Goal: Navigation & Orientation: Understand site structure

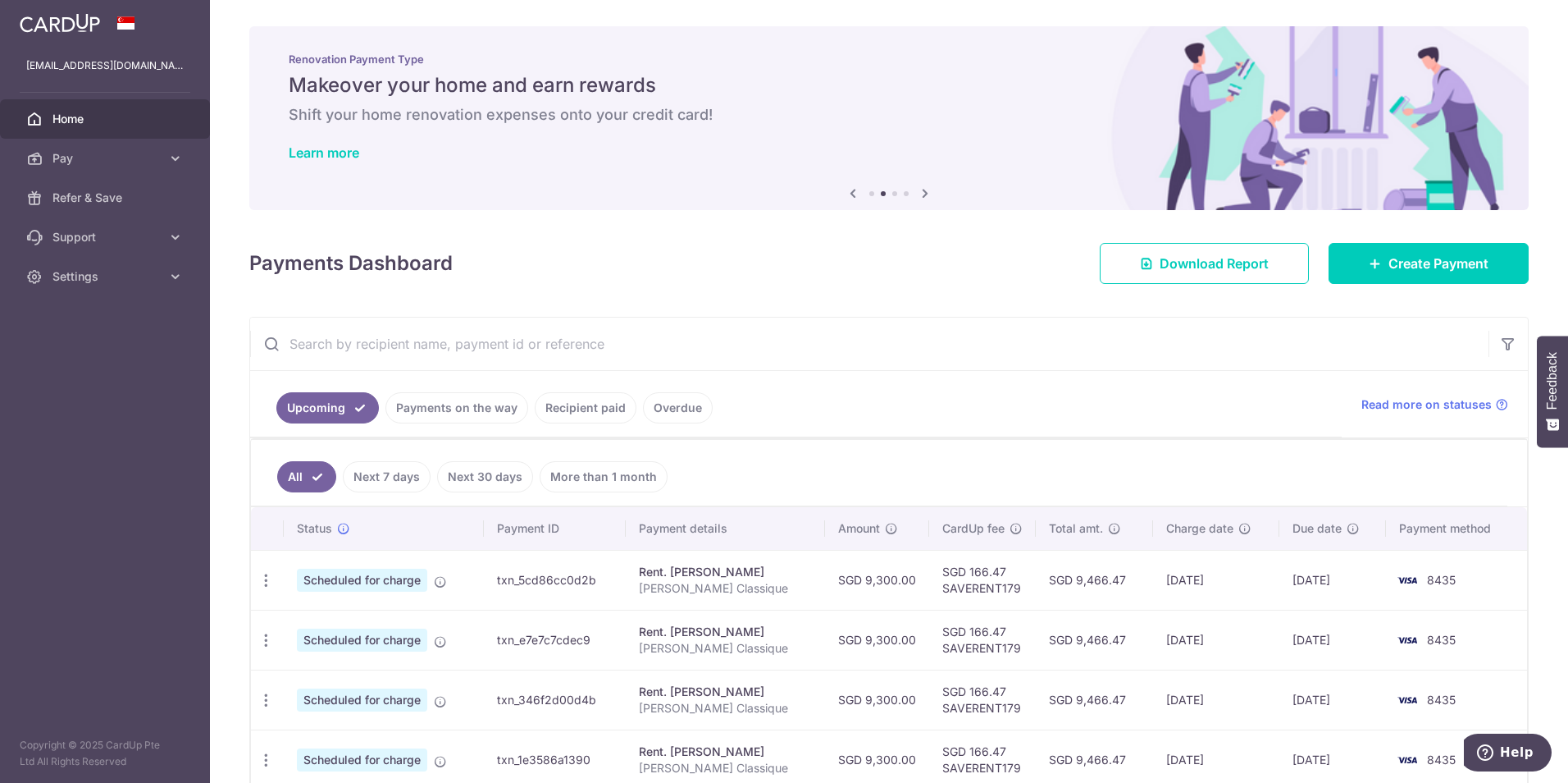
scroll to position [82, 0]
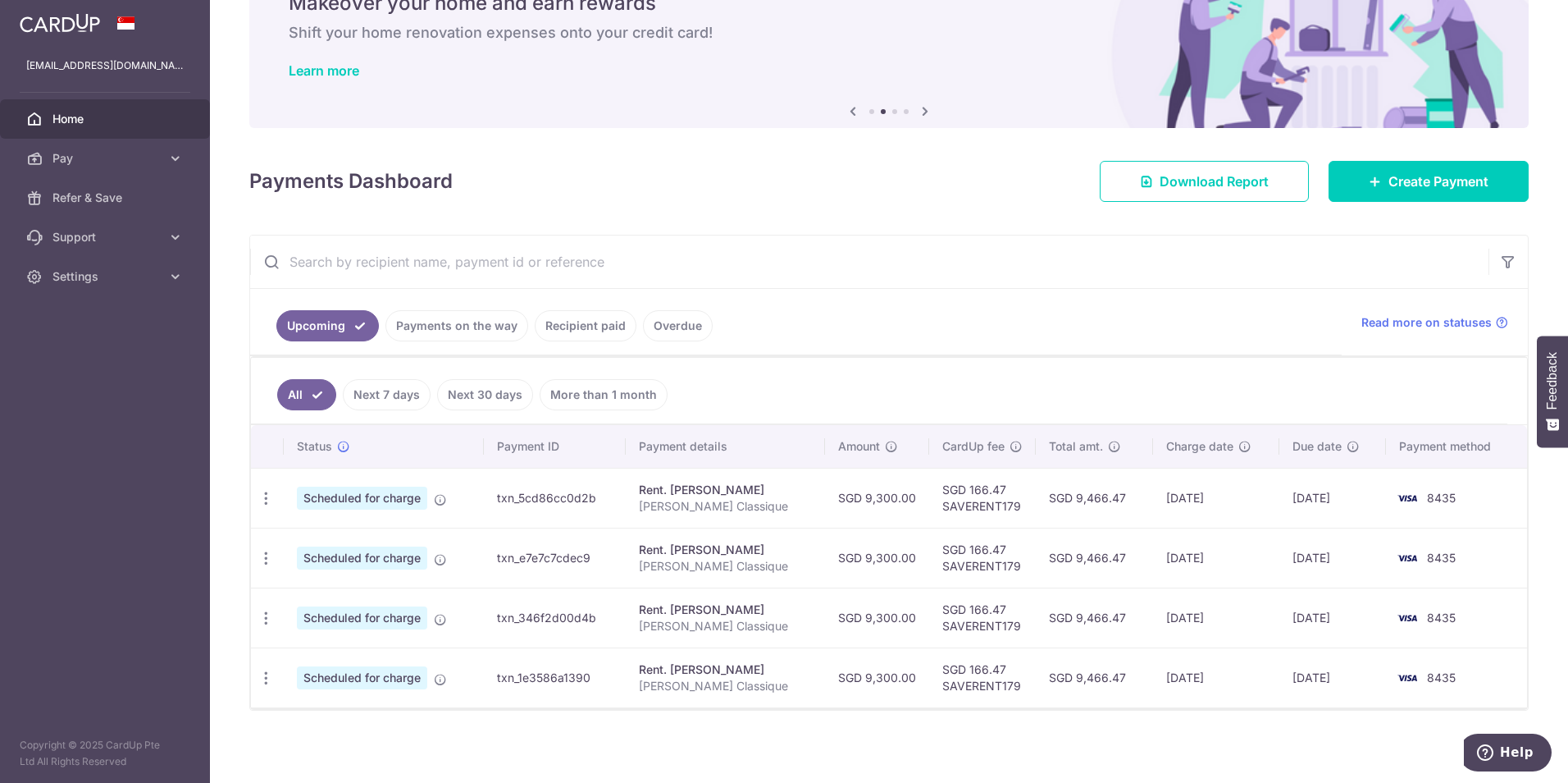
click at [599, 328] on link "Recipient paid" at bounding box center [586, 326] width 102 height 31
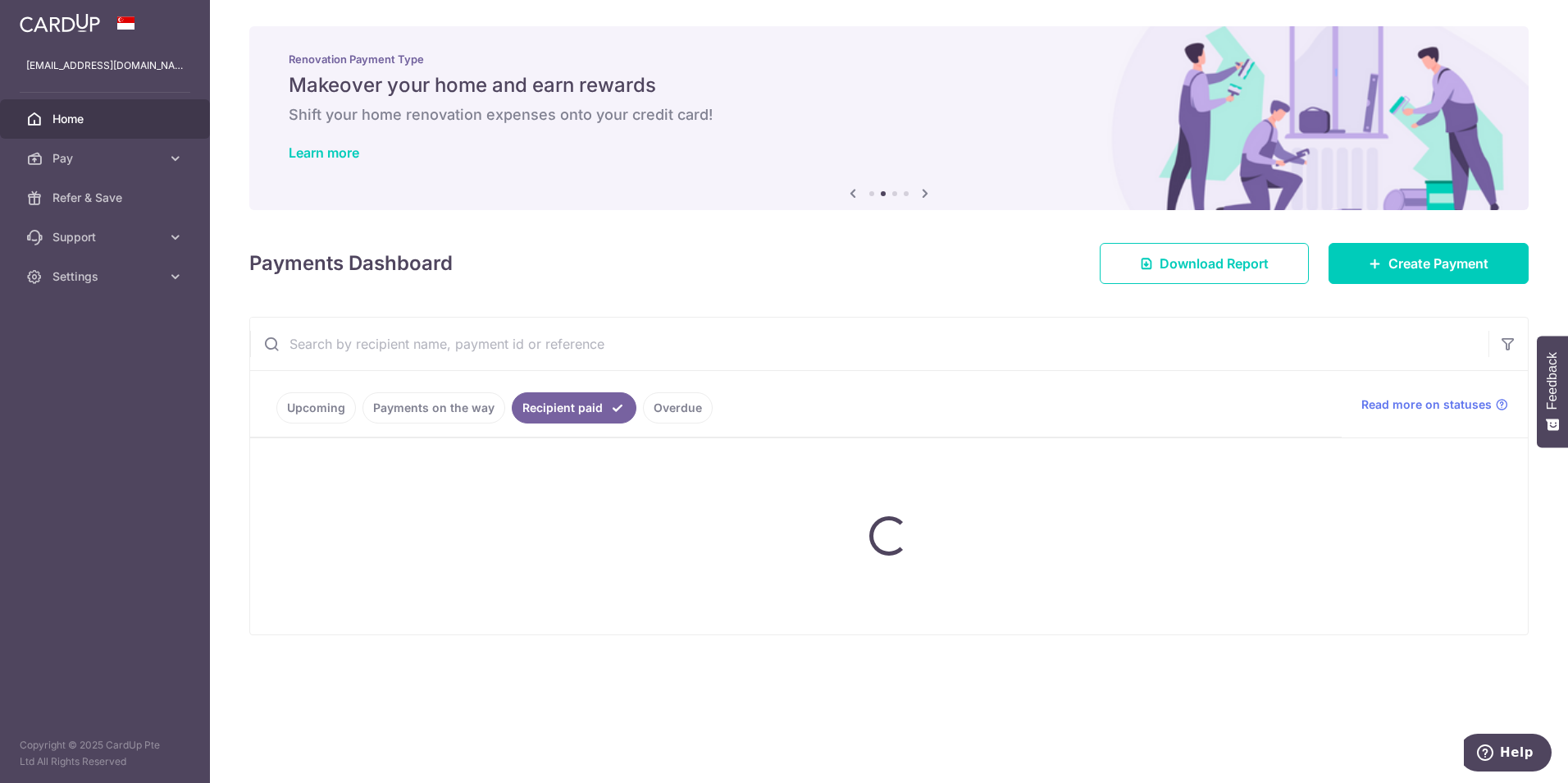
scroll to position [0, 0]
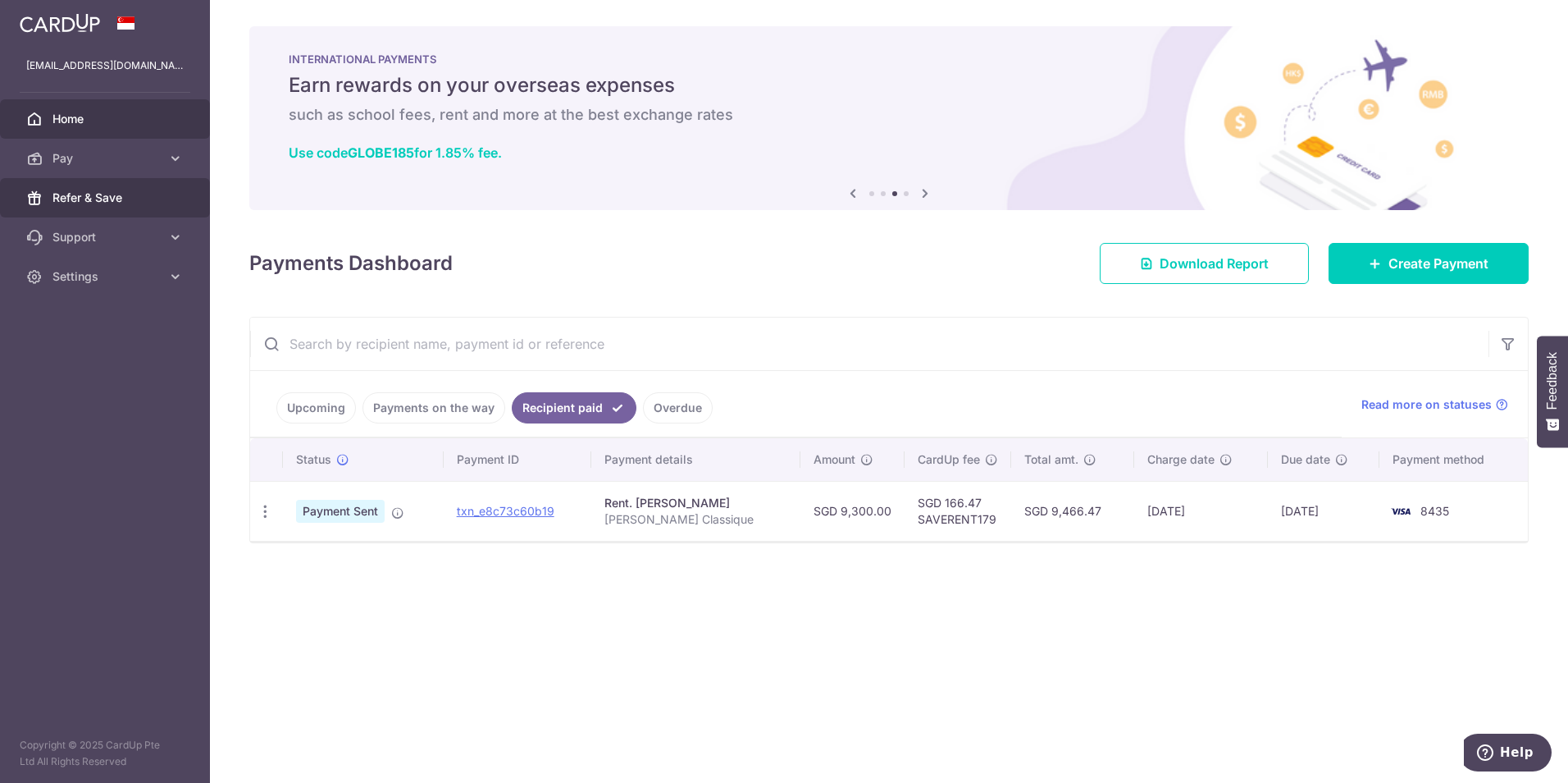
click at [106, 204] on span "Refer & Save" at bounding box center [106, 198] width 108 height 16
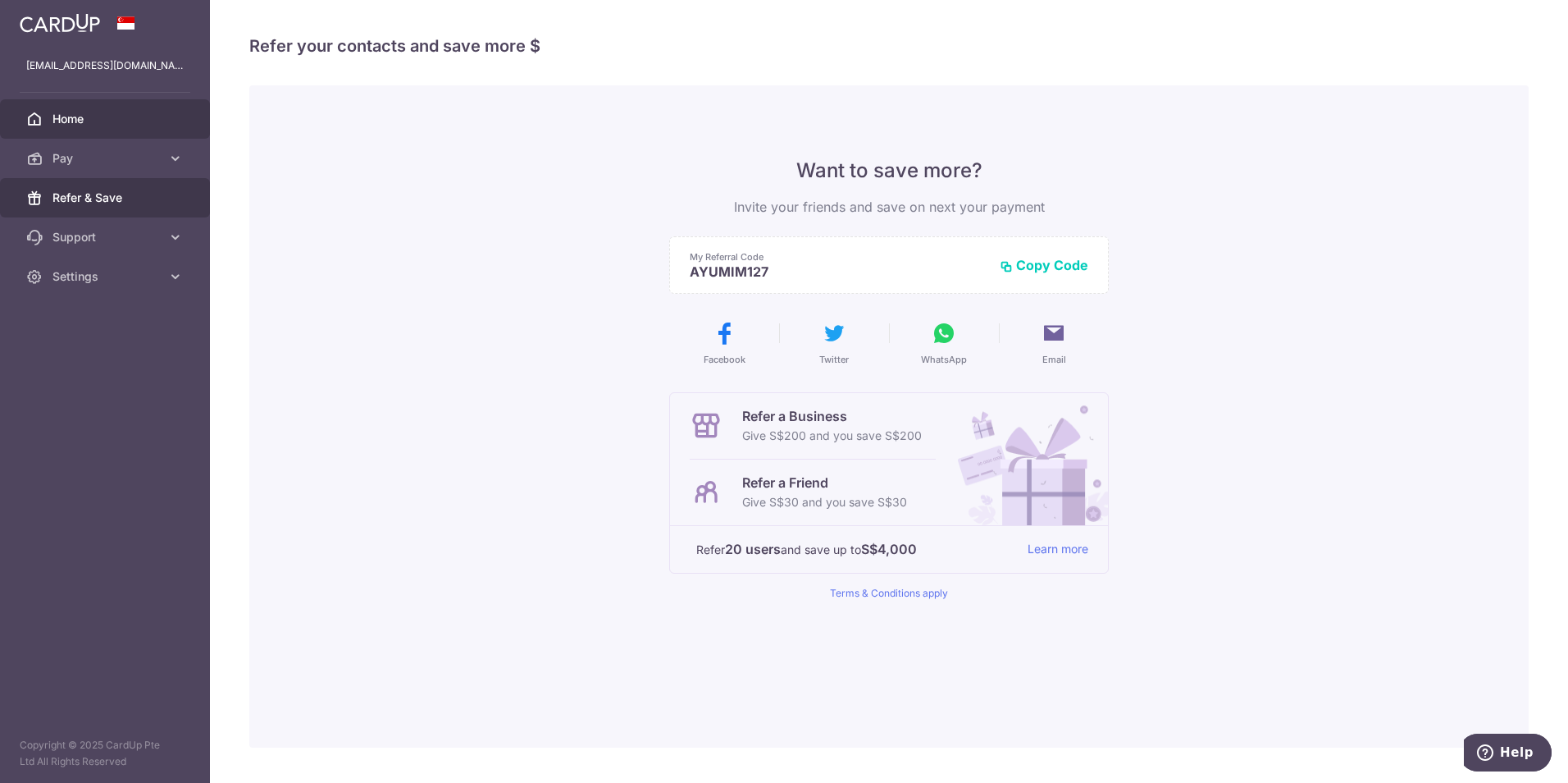
click at [76, 119] on span "Home" at bounding box center [106, 119] width 108 height 16
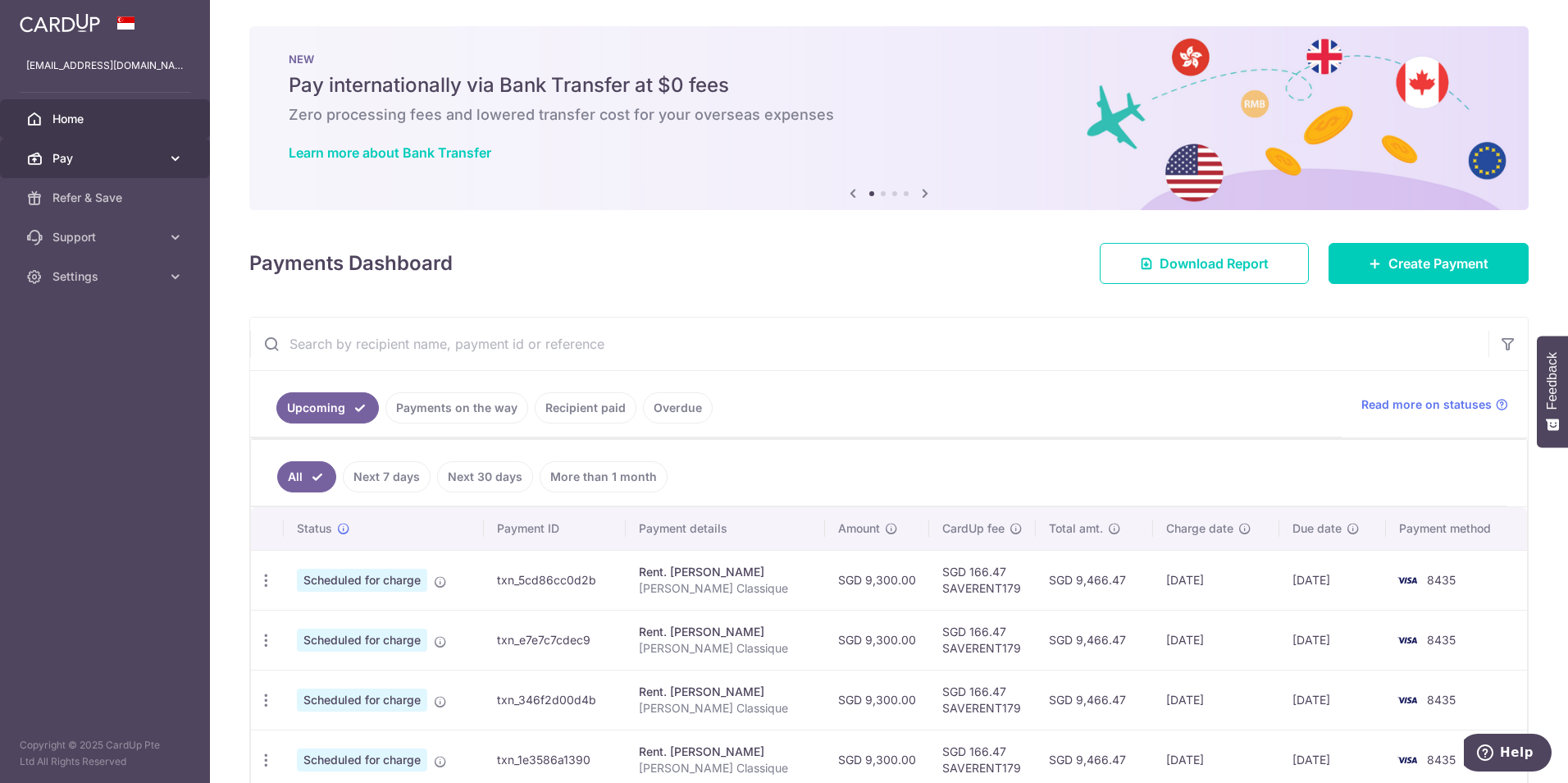
click at [175, 157] on icon at bounding box center [176, 159] width 16 height 16
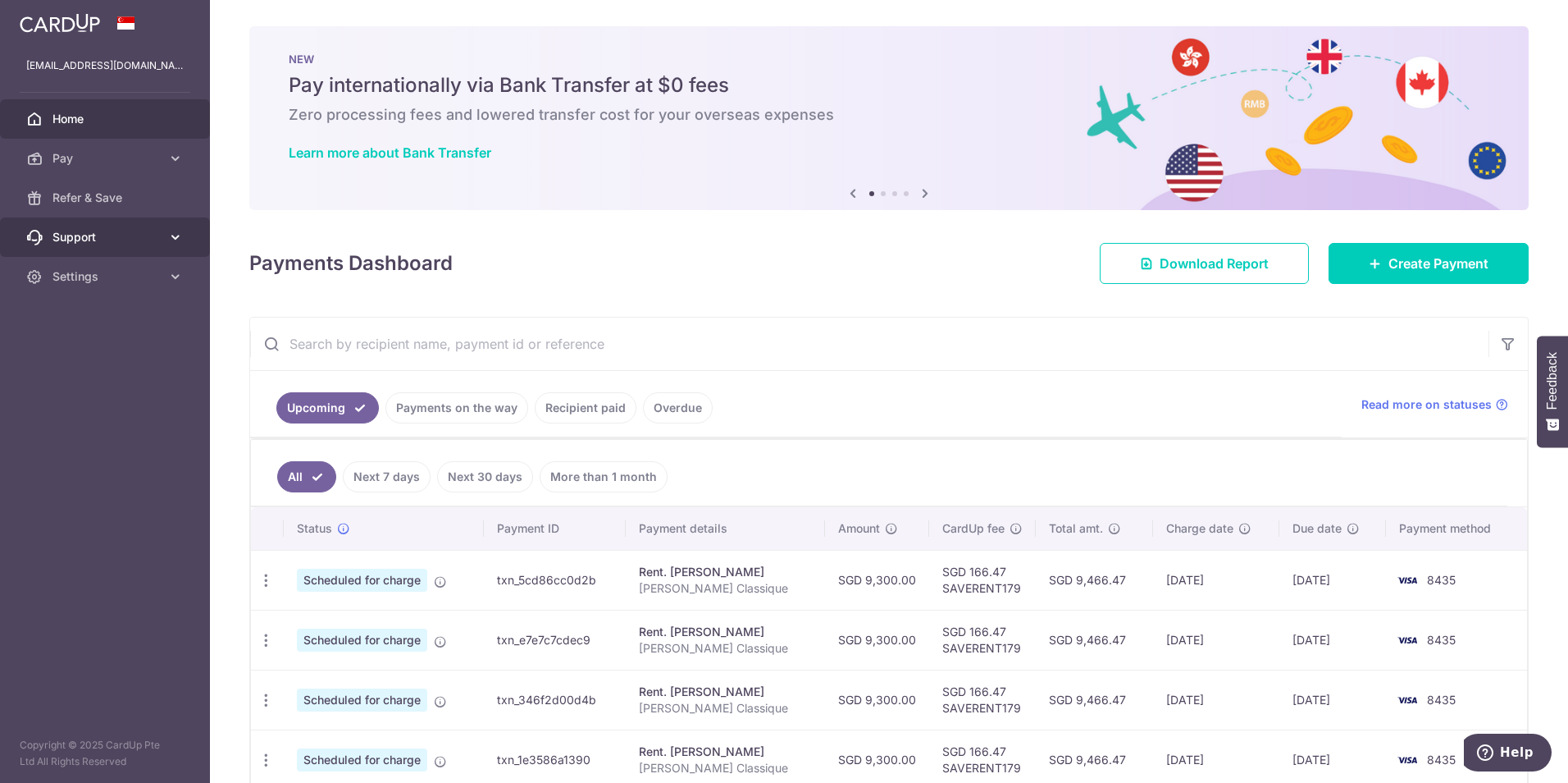
click at [170, 236] on icon at bounding box center [176, 237] width 16 height 16
click at [181, 276] on icon at bounding box center [176, 277] width 16 height 16
